Goal: Check status: Check status

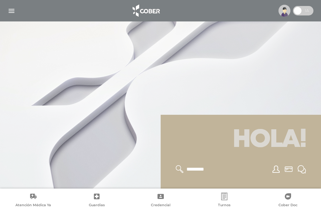
click at [12, 11] on img "button" at bounding box center [12, 11] width 8 height 8
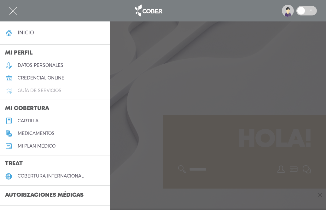
click at [24, 91] on h5 "guía de servicios" at bounding box center [40, 90] width 44 height 5
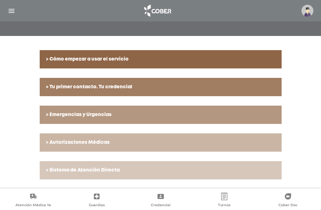
scroll to position [128, 0]
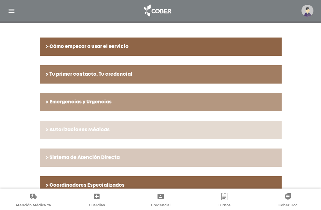
click at [74, 130] on h6 "> Autorizaciones Médicas" at bounding box center [160, 130] width 229 height 6
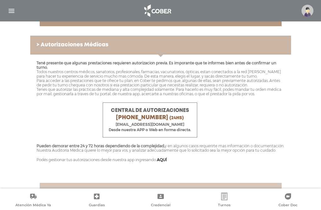
scroll to position [226, 0]
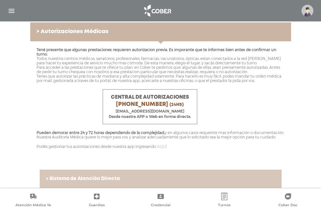
click at [161, 149] on link "AQUÍ" at bounding box center [162, 146] width 10 height 5
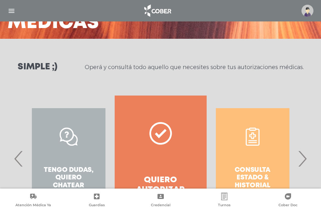
scroll to position [85, 0]
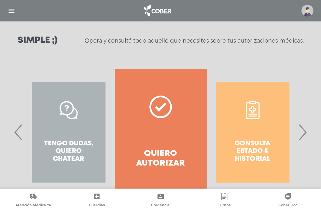
click at [250, 145] on div "Consulta estado & historial" at bounding box center [253, 132] width 92 height 126
click at [253, 112] on div "Consulta estado & historial" at bounding box center [253, 132] width 92 height 126
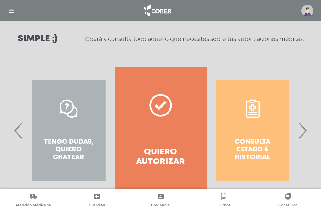
scroll to position [107, 0]
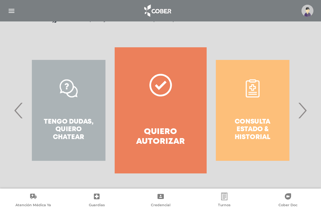
click at [256, 90] on div "Consulta estado & historial" at bounding box center [253, 110] width 92 height 126
click at [253, 132] on div "Consulta estado & historial" at bounding box center [253, 110] width 92 height 126
drag, startPoint x: 254, startPoint y: 133, endPoint x: 257, endPoint y: 129, distance: 4.9
click at [254, 132] on div "Consulta estado & historial Prácticas de autorización automática Tengo dudas, q…" at bounding box center [299, 110] width 920 height 126
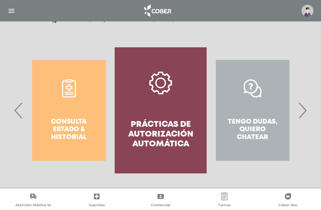
click at [70, 122] on div "Consulta estado & historial" at bounding box center [69, 110] width 92 height 126
click at [304, 112] on span "›" at bounding box center [302, 110] width 12 height 34
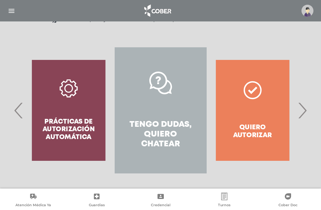
click at [304, 112] on span "›" at bounding box center [302, 110] width 12 height 34
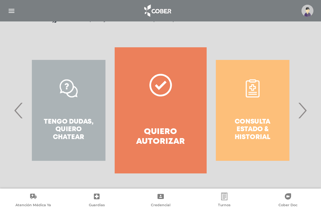
click at [253, 122] on div "Consulta estado & historial" at bounding box center [253, 110] width 92 height 126
click at [249, 86] on div "Consulta estado & historial" at bounding box center [253, 110] width 92 height 126
click at [250, 90] on div "Consulta estado & historial" at bounding box center [253, 110] width 92 height 126
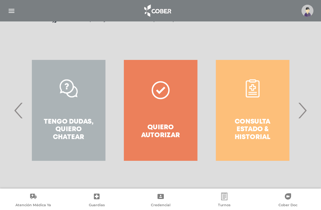
click at [250, 90] on icon at bounding box center [253, 88] width 18 height 18
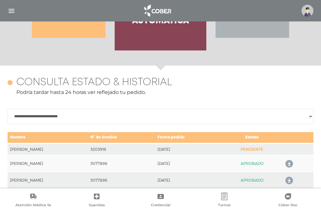
click at [250, 109] on select "**********" at bounding box center [161, 116] width 306 height 15
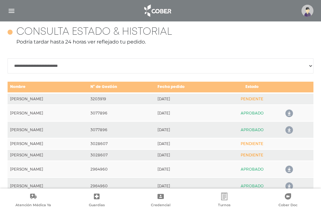
click at [250, 90] on td "Estado" at bounding box center [252, 87] width 59 height 12
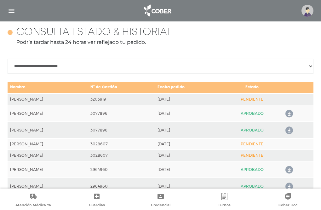
click at [279, 58] on div "**********" at bounding box center [161, 152] width 306 height 252
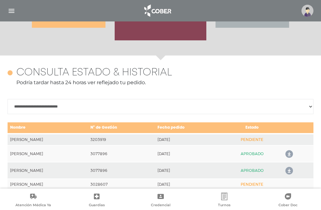
scroll to position [238, 0]
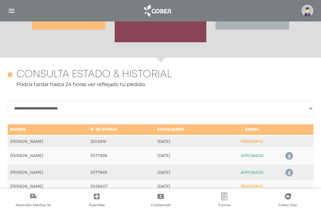
click at [9, 10] on img "button" at bounding box center [12, 11] width 8 height 8
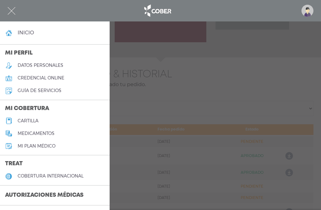
click at [28, 92] on h5 "guía de servicios" at bounding box center [40, 90] width 44 height 5
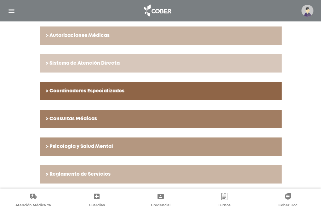
scroll to position [225, 0]
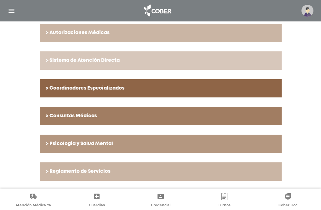
drag, startPoint x: 117, startPoint y: 32, endPoint x: 125, endPoint y: 2, distance: 30.6
click at [118, 32] on h6 "> Autorizaciones Médicas" at bounding box center [160, 33] width 229 height 6
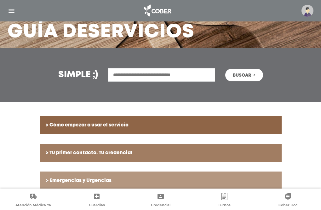
scroll to position [0, 0]
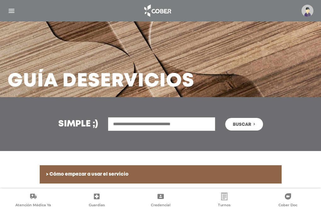
click at [11, 10] on img "button" at bounding box center [12, 11] width 8 height 8
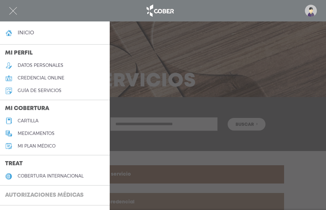
click at [53, 196] on h3 "Autorizaciones médicas" at bounding box center [44, 195] width 89 height 12
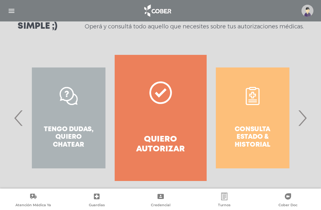
scroll to position [107, 0]
